Goal: Task Accomplishment & Management: Manage account settings

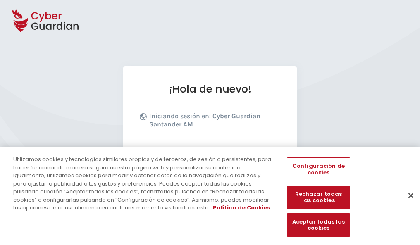
scroll to position [101, 0]
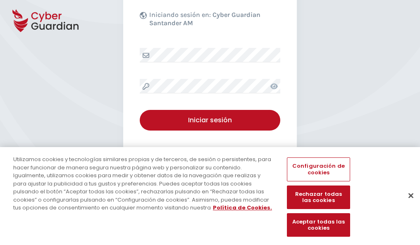
click at [406, 204] on button "Cerrar" at bounding box center [410, 195] width 18 height 18
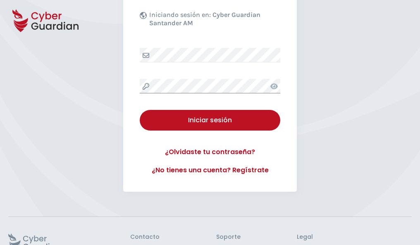
scroll to position [161, 0]
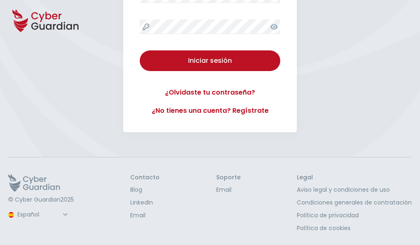
click at [140, 50] on button "Iniciar sesión" at bounding box center [210, 60] width 140 height 21
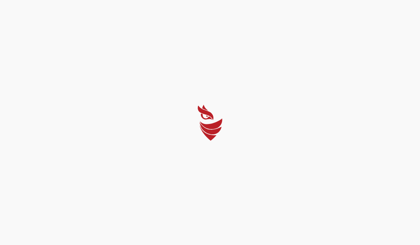
scroll to position [0, 0]
select select "Português (BR)"
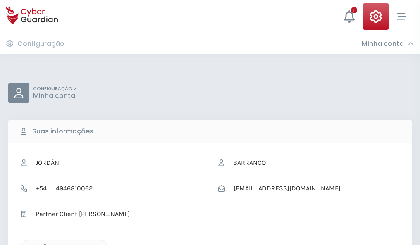
click at [43, 244] on icon "button" at bounding box center [42, 247] width 7 height 7
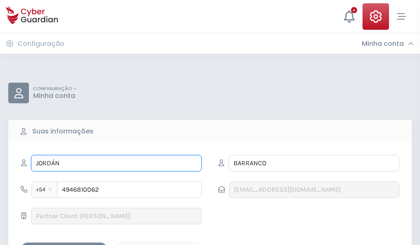
click at [116, 163] on input "JORDÁN" at bounding box center [116, 163] width 171 height 17
type input "J"
type input "Paz"
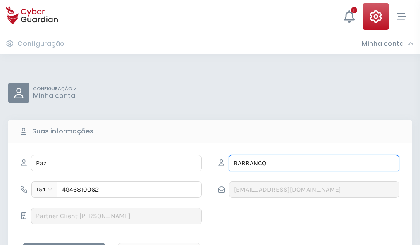
click at [313, 163] on input "BARRANCO" at bounding box center [313, 163] width 171 height 17
type input "B"
type input "Gárate"
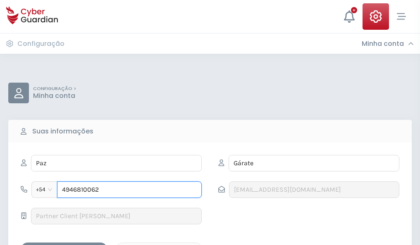
click at [129, 190] on input "4946810062" at bounding box center [129, 189] width 145 height 17
type input "4"
type input "4928629790"
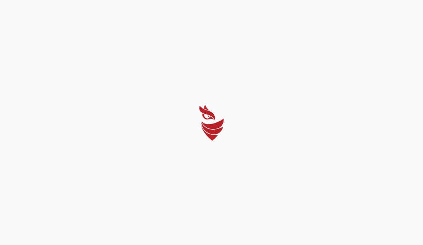
select select "Português (BR)"
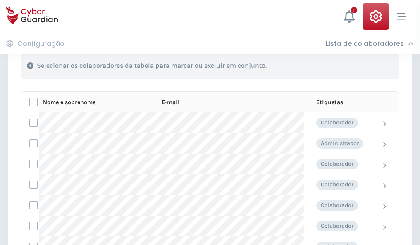
scroll to position [353, 0]
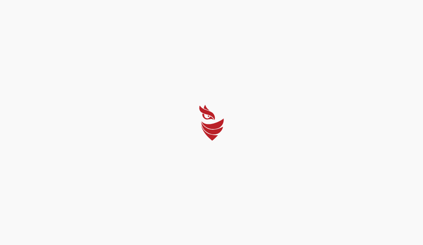
select select "Português (BR)"
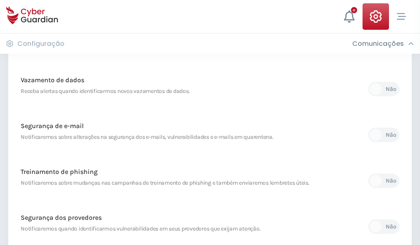
scroll to position [435, 0]
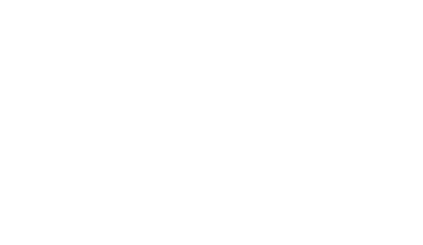
select select "Português (BR)"
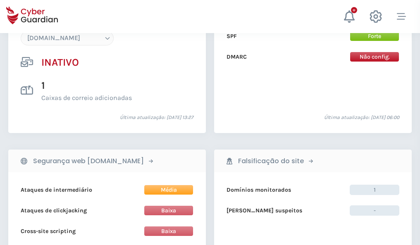
scroll to position [777, 0]
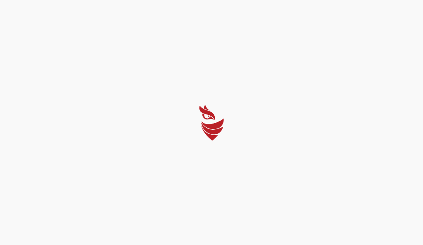
select select "Português (BR)"
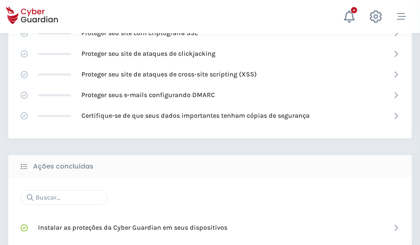
scroll to position [550, 0]
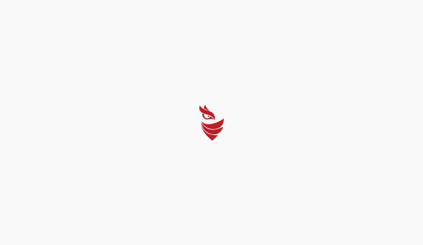
select select "Português (BR)"
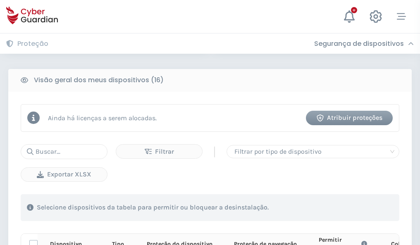
scroll to position [730, 0]
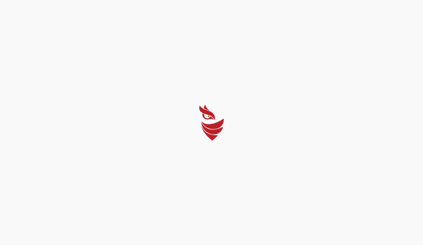
select select "Português (BR)"
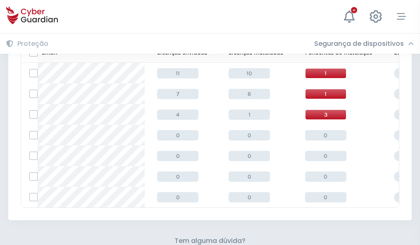
scroll to position [363, 0]
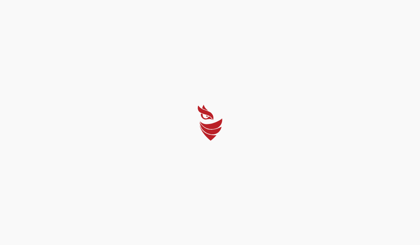
select select "Português (BR)"
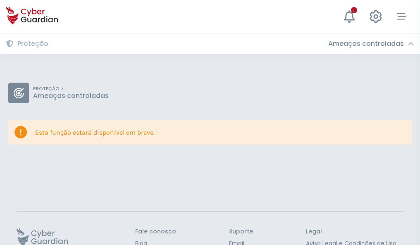
scroll to position [54, 0]
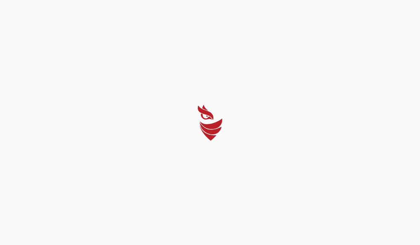
select select "Português (BR)"
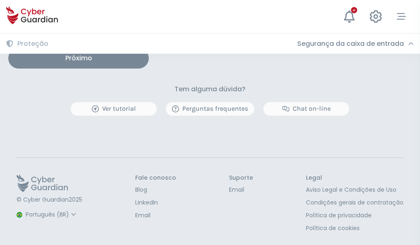
scroll to position [681, 0]
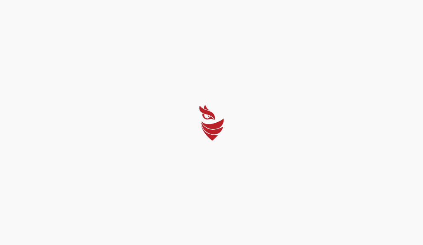
select select "Português (BR)"
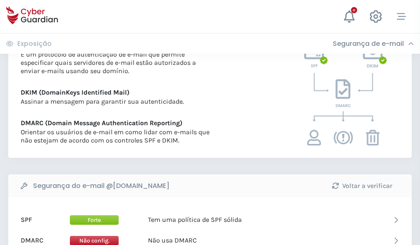
scroll to position [446, 0]
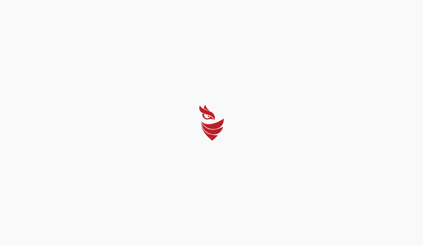
select select "Português (BR)"
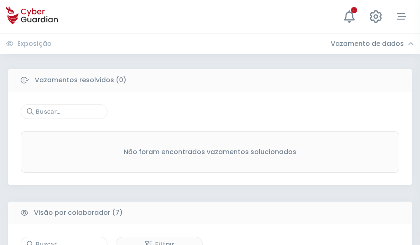
scroll to position [683, 0]
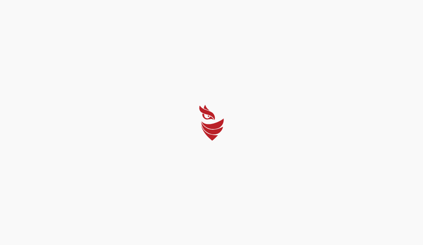
select select "Português (BR)"
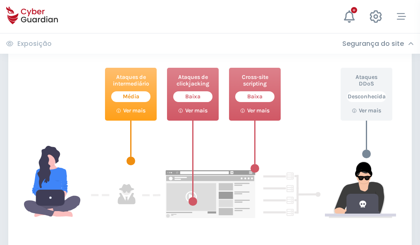
scroll to position [450, 0]
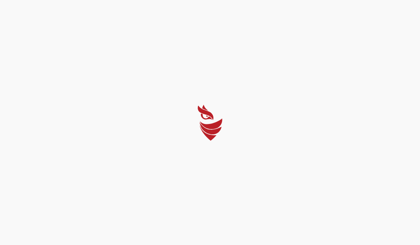
select select "Português (BR)"
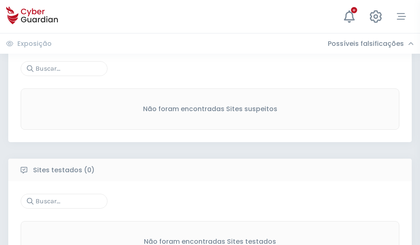
scroll to position [432, 0]
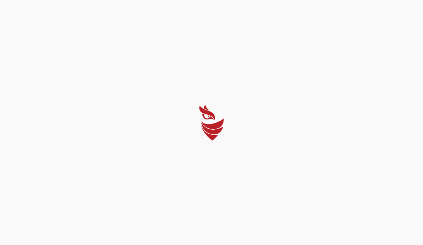
select select "Português (BR)"
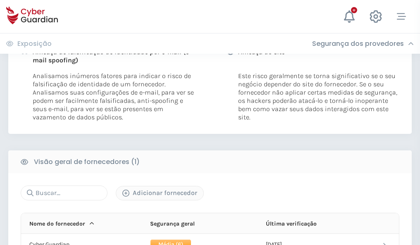
scroll to position [421, 0]
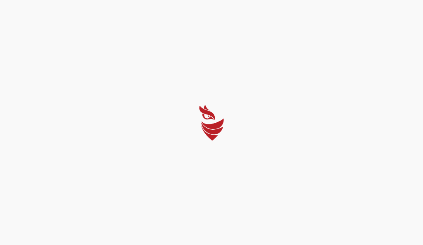
select select "Português (BR)"
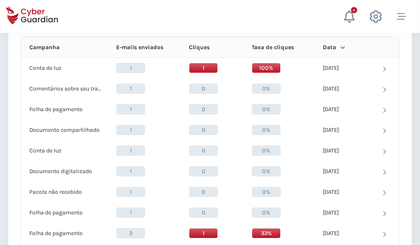
scroll to position [740, 0]
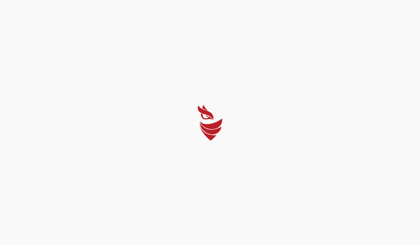
select select "Português (BR)"
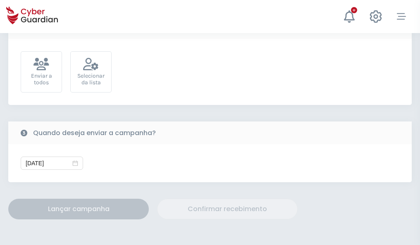
scroll to position [302, 0]
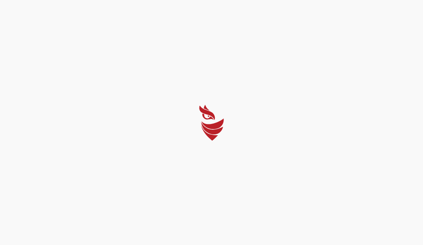
select select "Português (BR)"
